Goal: Transaction & Acquisition: Purchase product/service

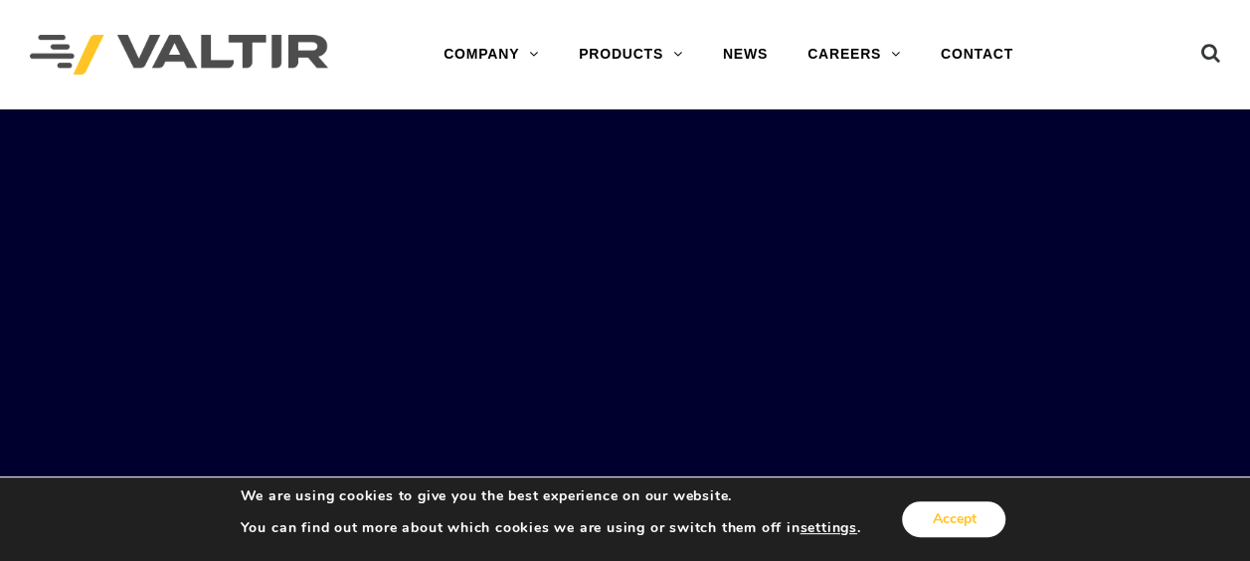
click at [953, 506] on button "Accept" at bounding box center [953, 519] width 103 height 36
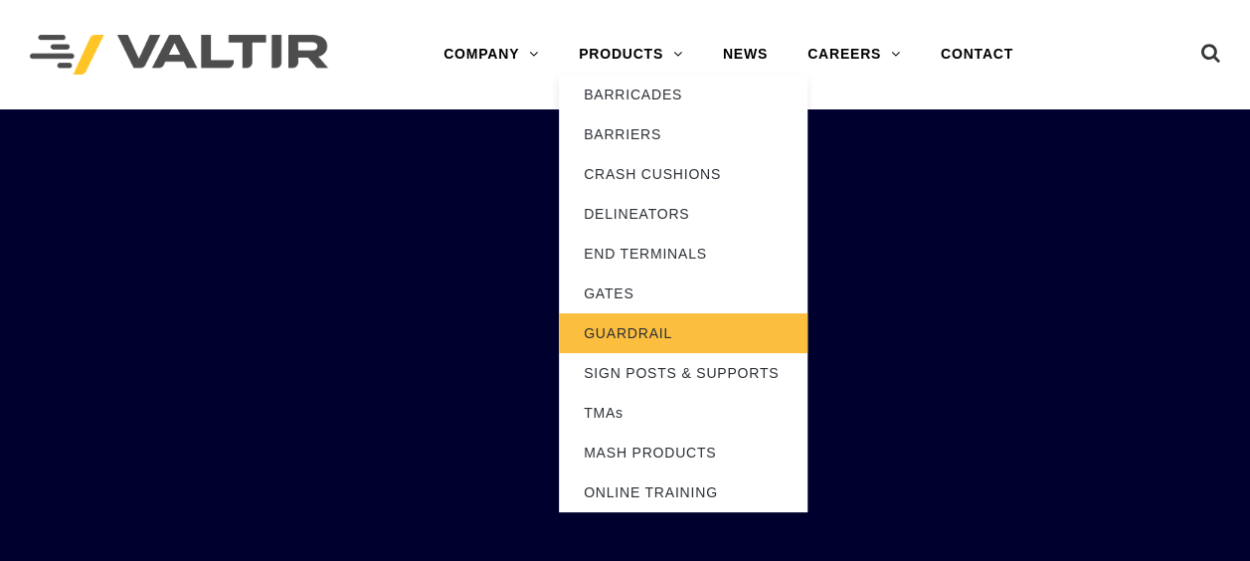
click at [606, 330] on link "GUARDRAIL" at bounding box center [683, 333] width 249 height 40
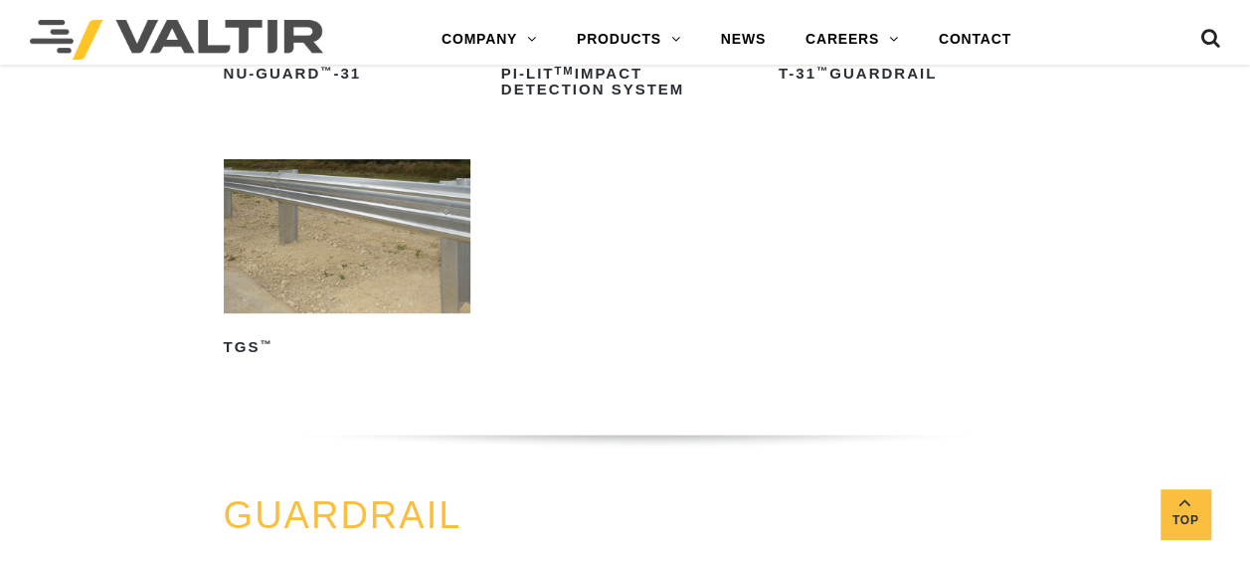
scroll to position [398, 0]
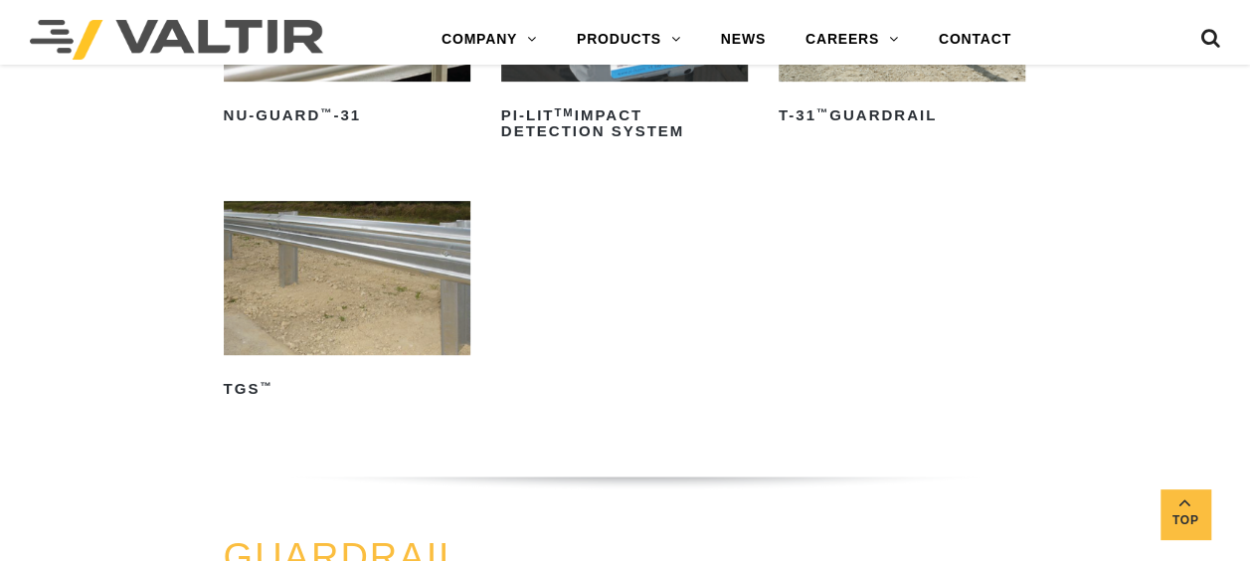
click at [359, 247] on img at bounding box center [347, 278] width 247 height 154
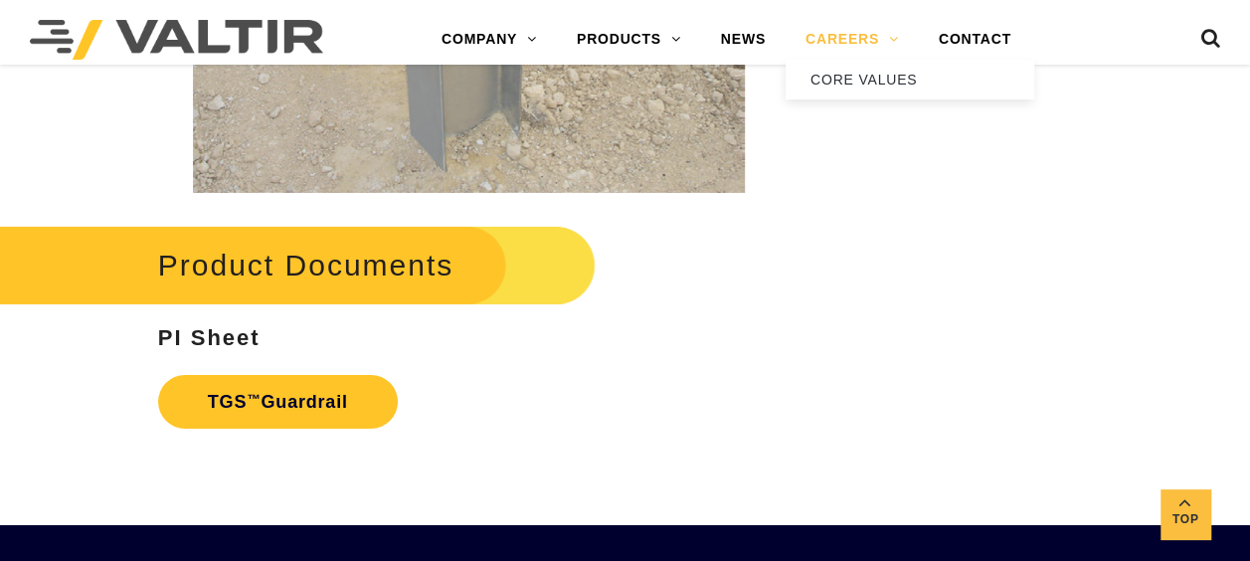
scroll to position [3182, 0]
